Goal: Entertainment & Leisure: Consume media (video, audio)

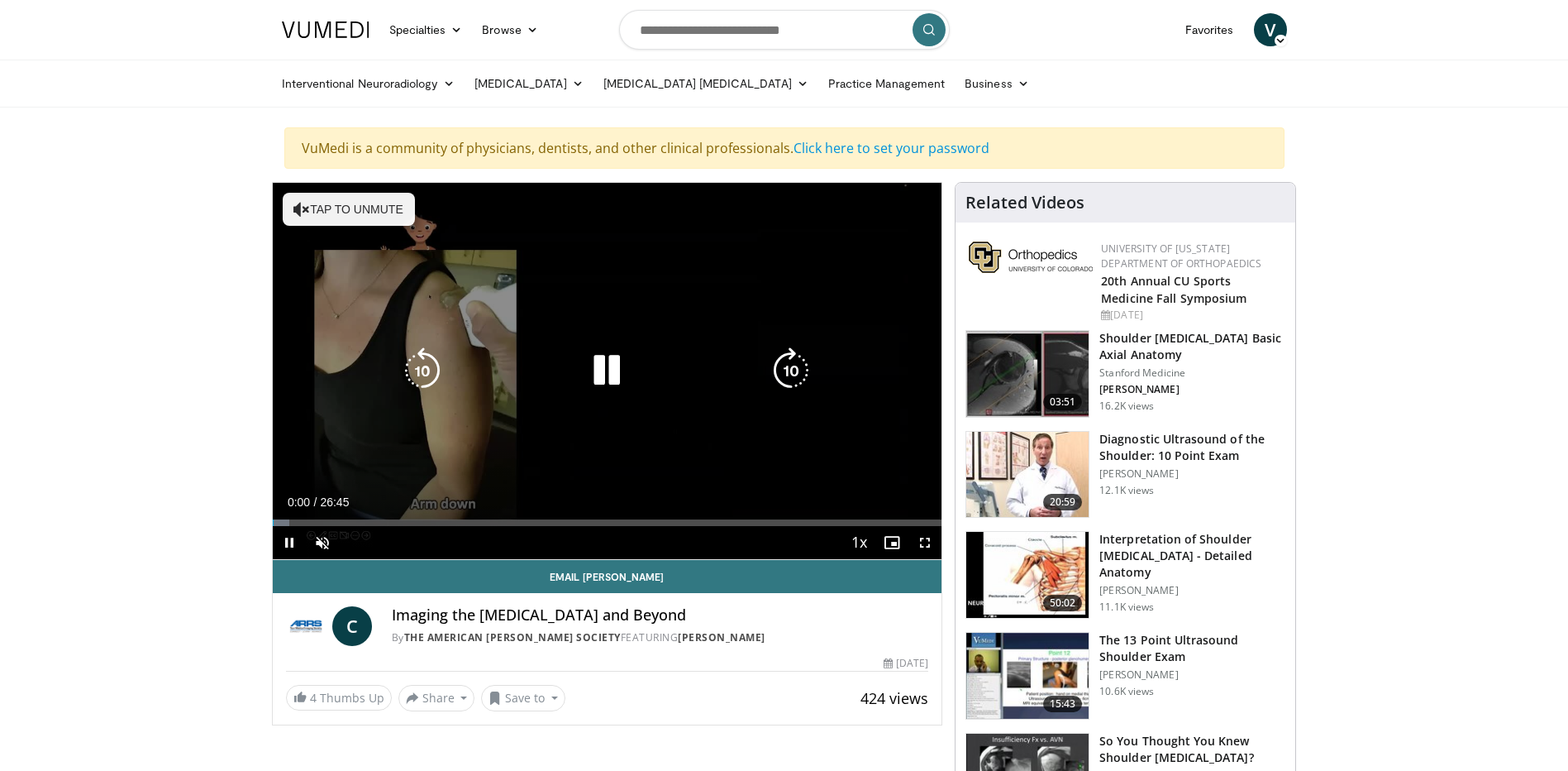
click at [505, 402] on div "10 seconds Tap to unmute" at bounding box center [607, 372] width 670 height 377
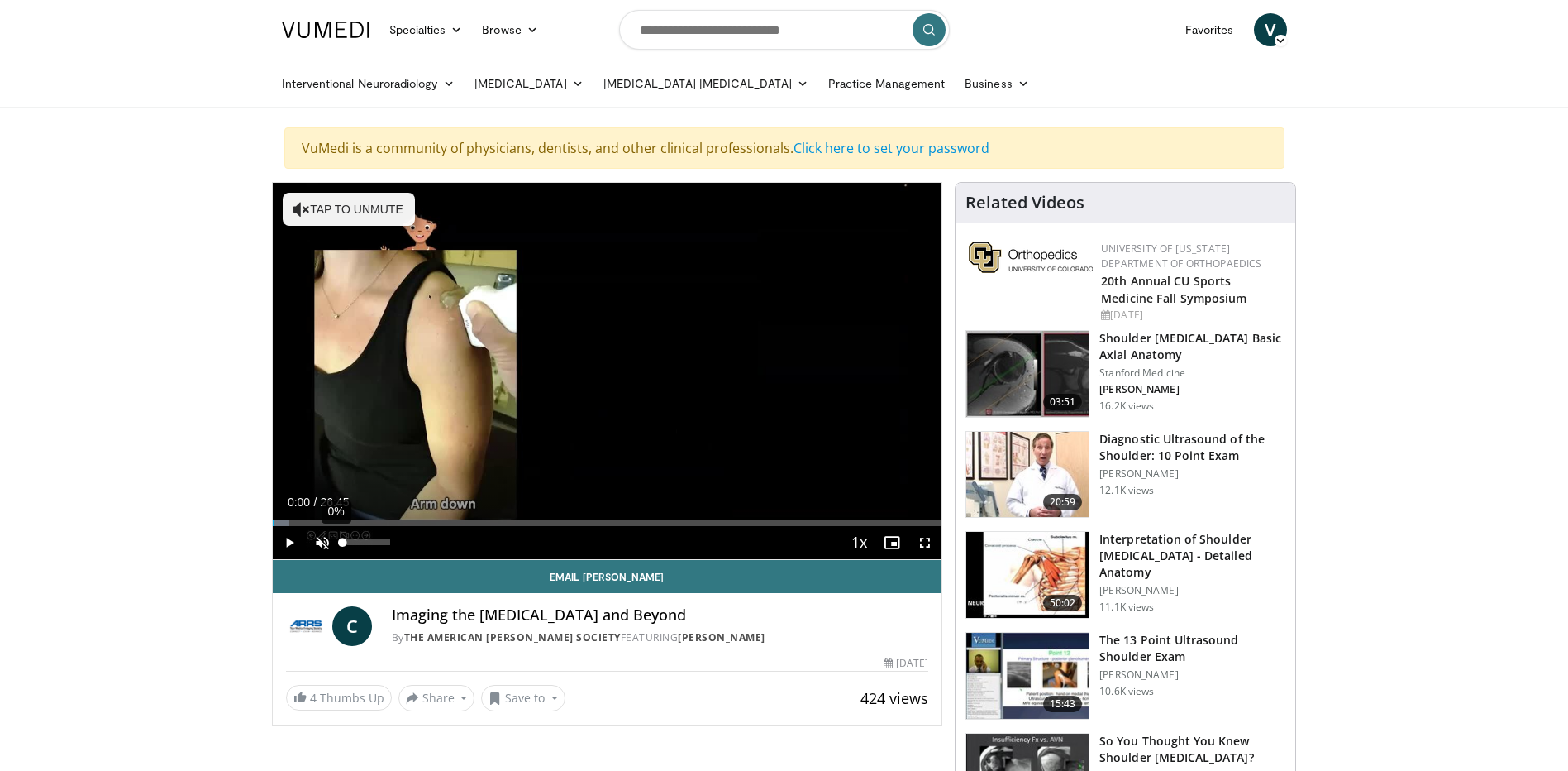
click at [338, 527] on div "0%" at bounding box center [367, 542] width 58 height 33
click at [426, 524] on div "Progress Bar" at bounding box center [427, 522] width 2 height 7
click at [508, 519] on div "Progress Bar" at bounding box center [509, 522] width 2 height 7
click at [567, 513] on div "Loaded : 39.18% 09:20 11:49" at bounding box center [607, 518] width 670 height 16
click at [663, 521] on div "Progress Bar" at bounding box center [664, 522] width 2 height 7
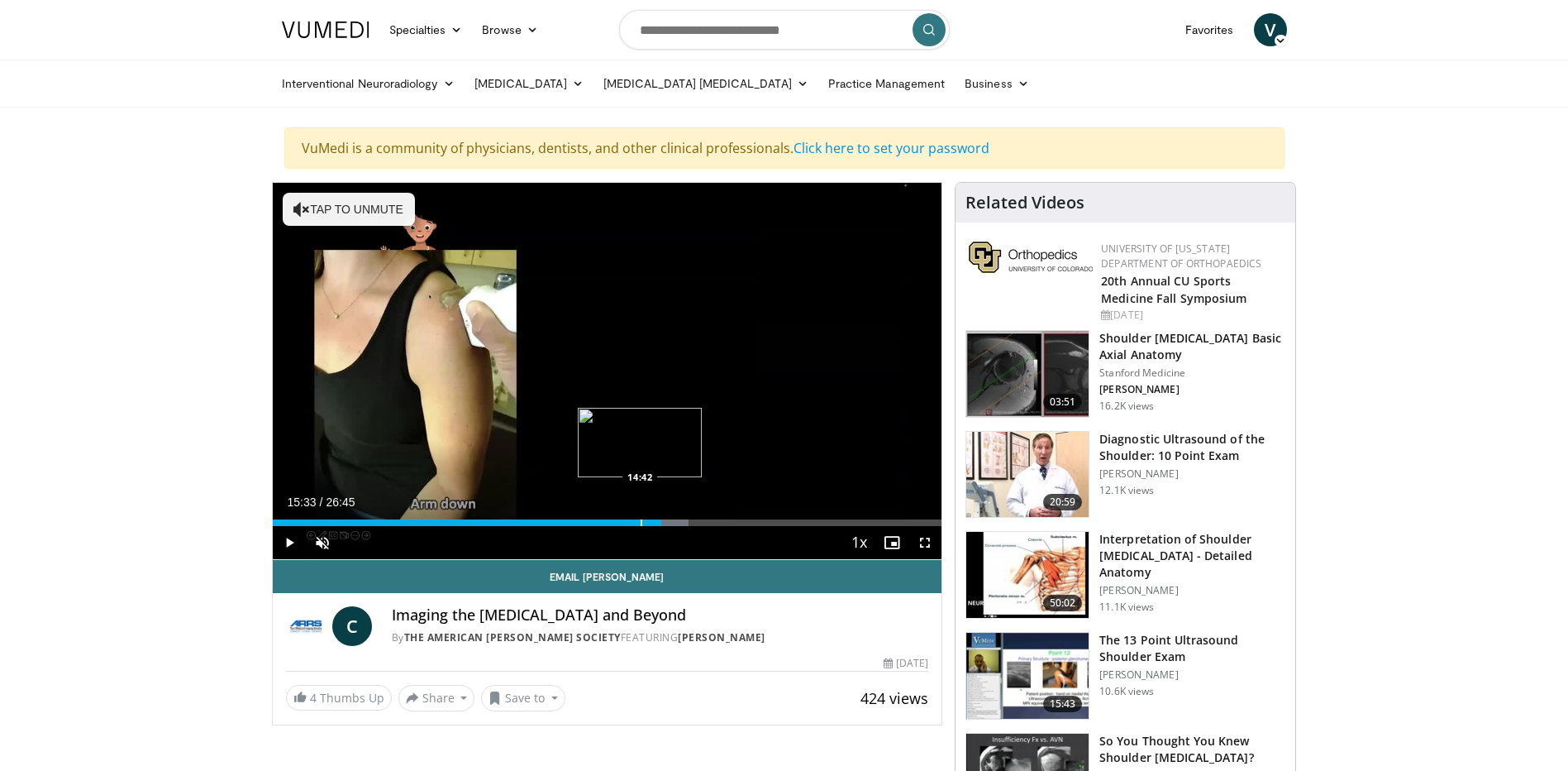
click at [641, 525] on div "Progress Bar" at bounding box center [642, 522] width 2 height 7
click at [669, 526] on div "Current Time 14:36 / Duration 26:45 Play Skip Backward Skip Forward Unmute 100%…" at bounding box center [607, 542] width 670 height 33
click at [654, 518] on div "Loaded : 58.45% 14:36 15:15" at bounding box center [607, 518] width 670 height 16
click at [734, 524] on div "Progress Bar" at bounding box center [733, 522] width 2 height 7
